Goal: Find specific page/section: Find specific page/section

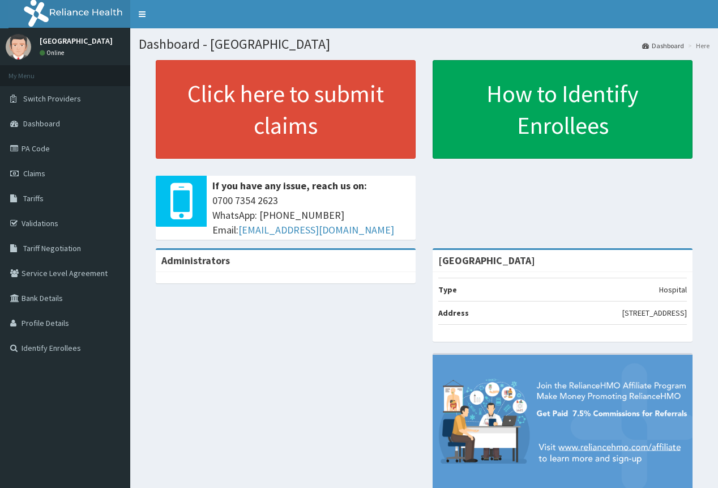
click at [44, 151] on link "PA Code" at bounding box center [65, 148] width 130 height 25
